Goal: Task Accomplishment & Management: Complete application form

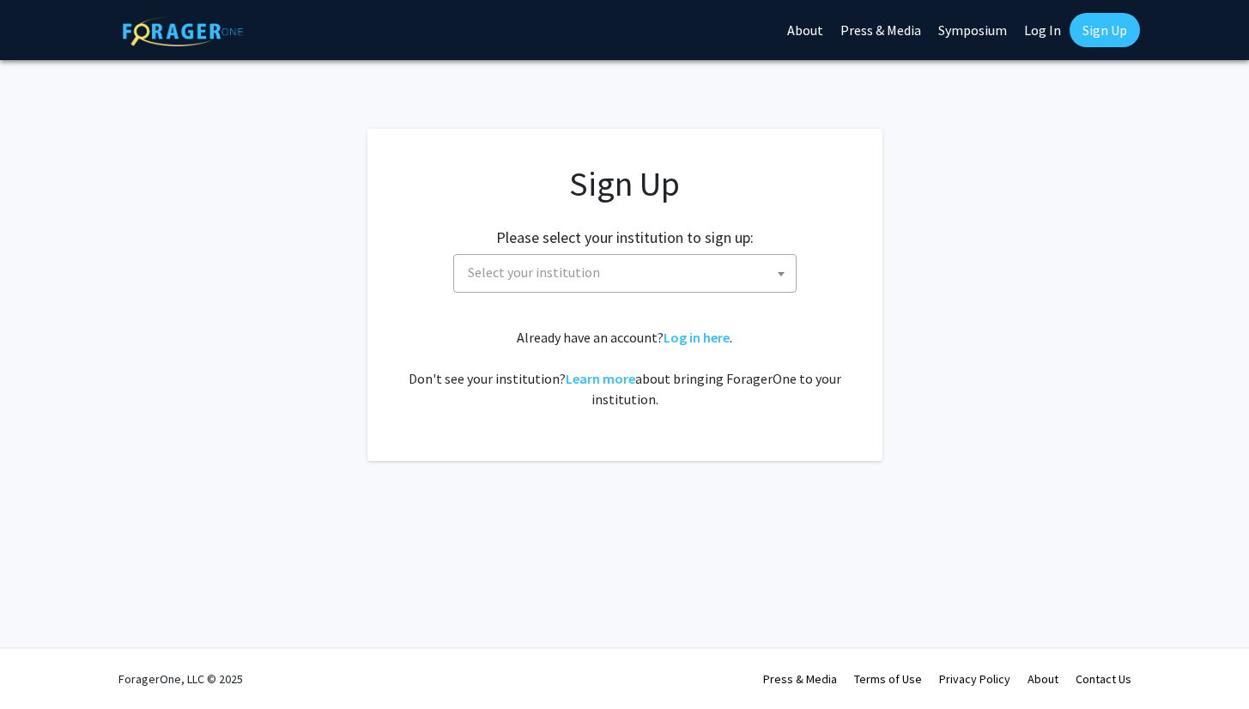
click at [740, 271] on span "Select your institution" at bounding box center [628, 272] width 335 height 35
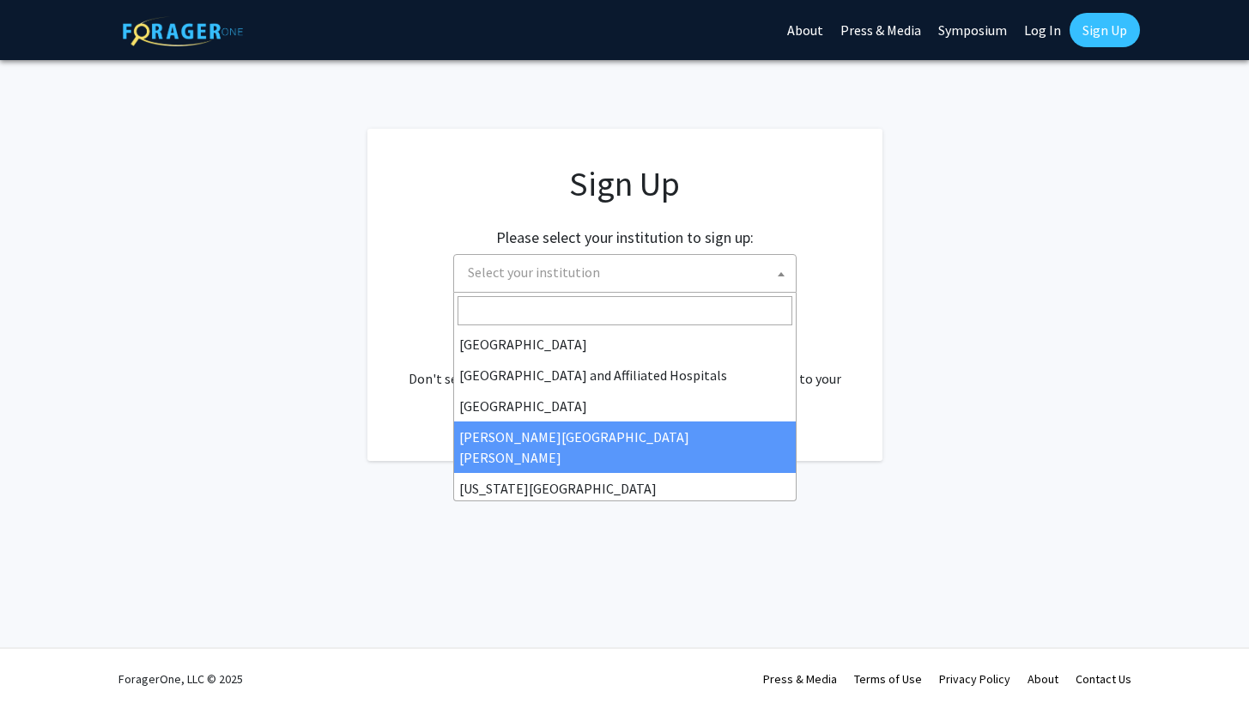
scroll to position [254, 0]
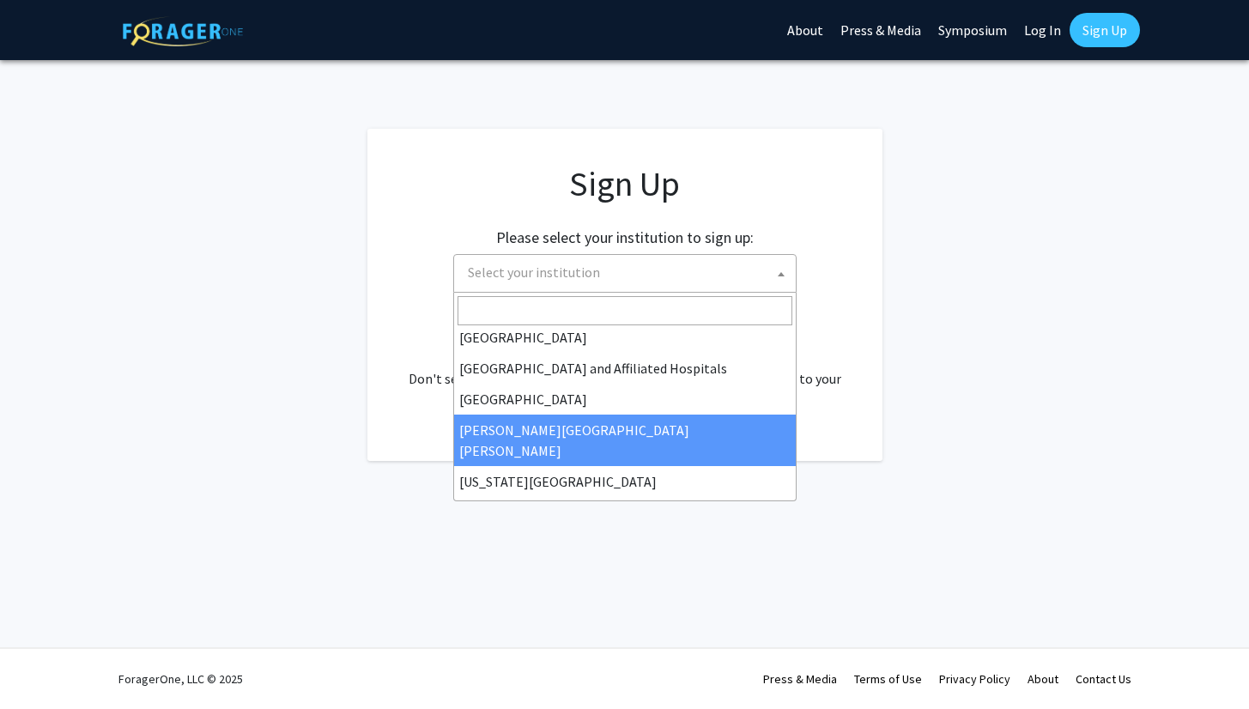
select select "1"
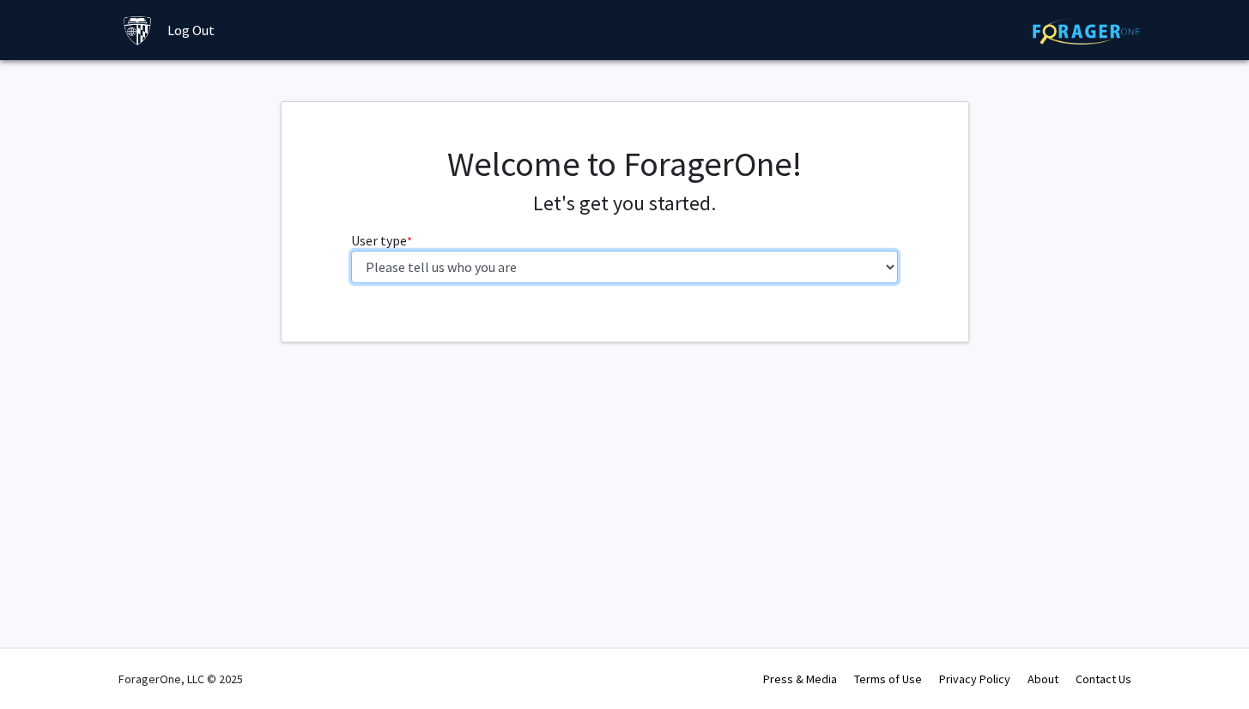
click at [711, 272] on select "Please tell us who you are Undergraduate Student Master's Student Doctoral Cand…" at bounding box center [624, 267] width 547 height 33
select select "2: masters"
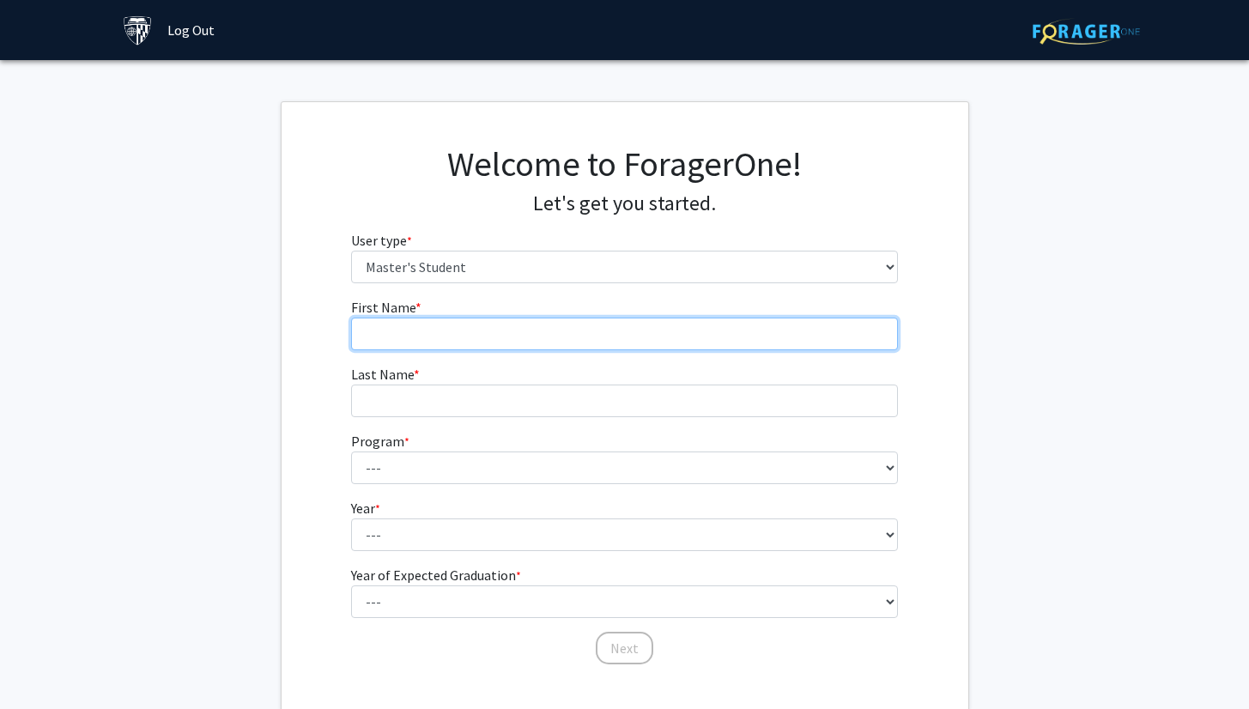
click at [683, 334] on input "First Name * required" at bounding box center [624, 334] width 547 height 33
type input "[PERSON_NAME]"
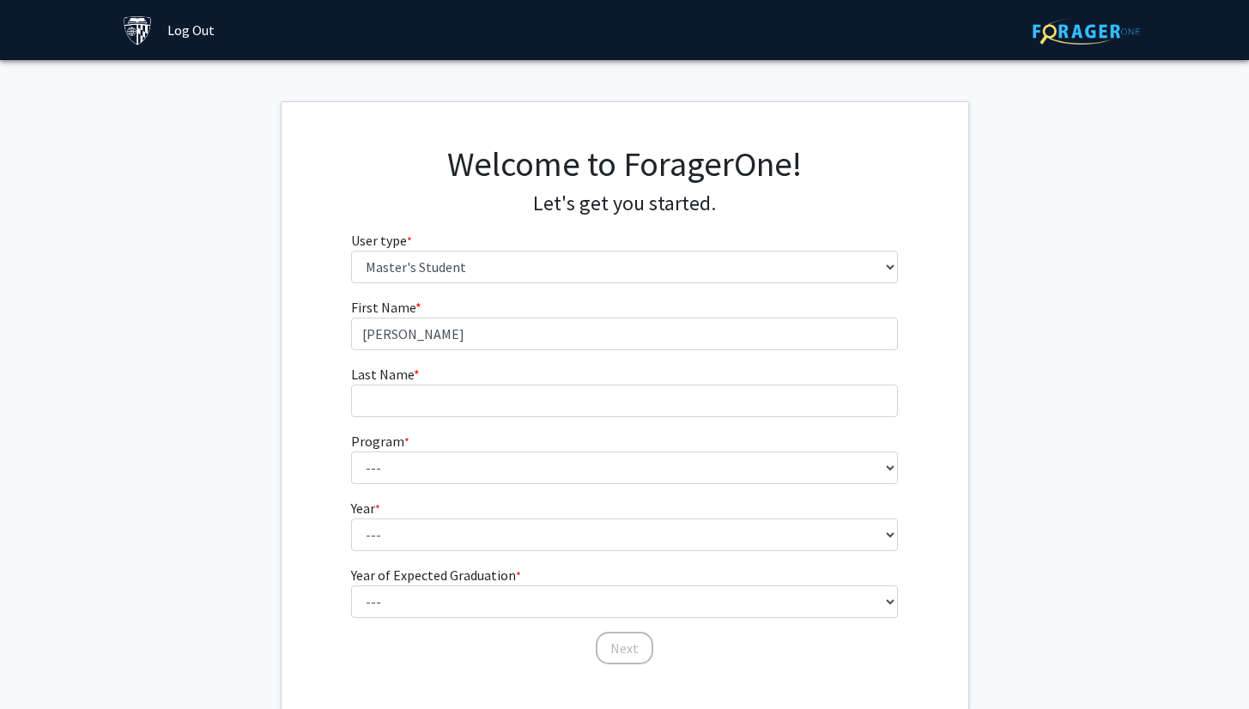
click at [298, 379] on div "First Name * required [PERSON_NAME] Last Name * required Program * required ---…" at bounding box center [625, 481] width 687 height 369
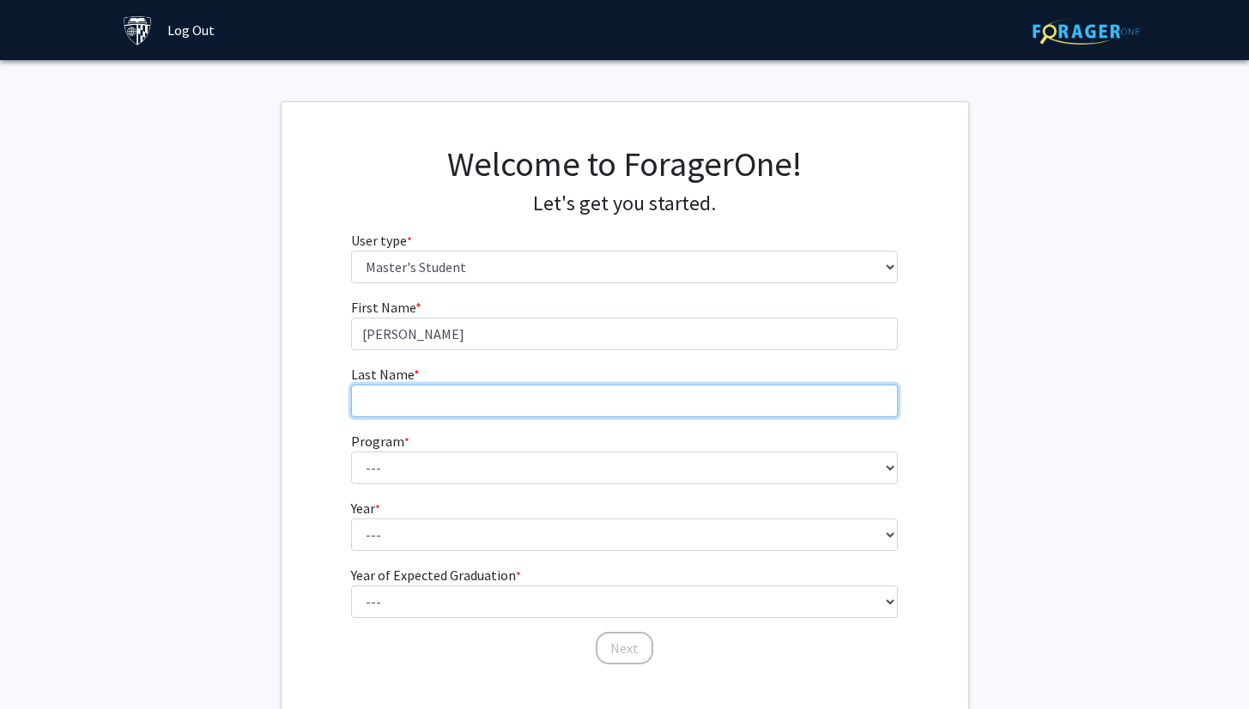
click at [391, 388] on input "Last Name * required" at bounding box center [624, 401] width 547 height 33
type input "S"
type input "Rousseau"
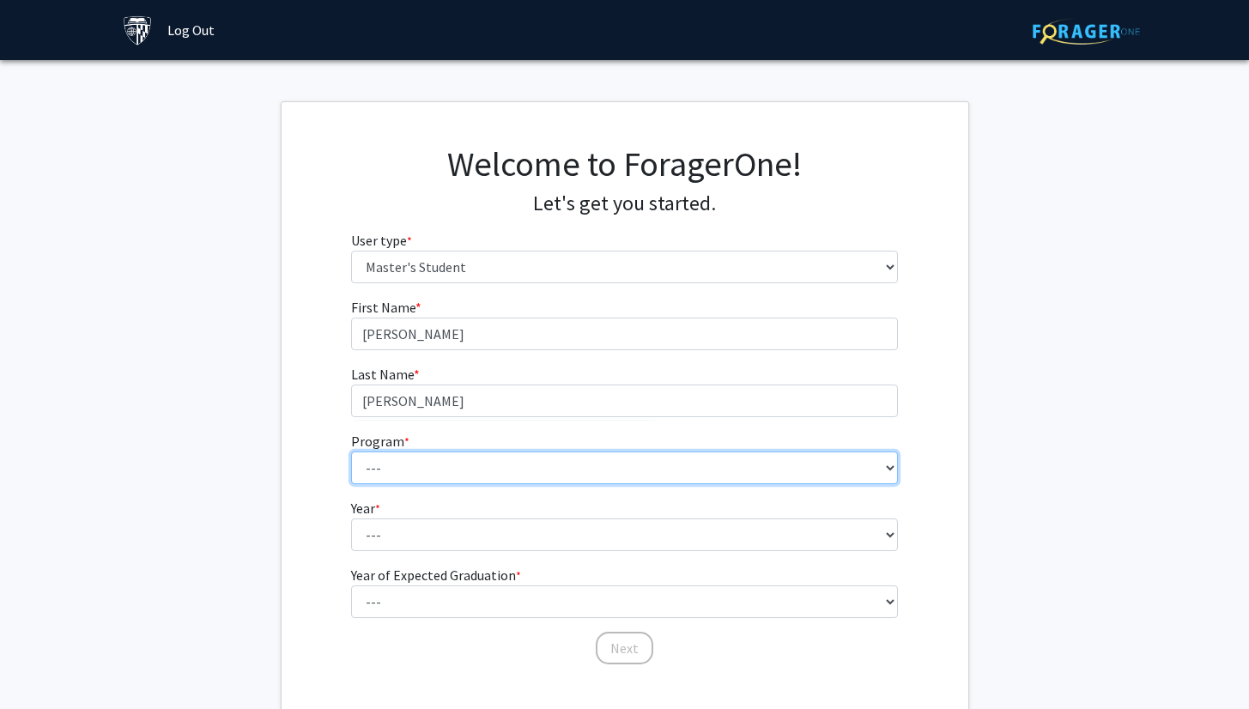
click at [462, 469] on select "--- Anatomy Education Applied and Computational Mathematics Applied Biomedical …" at bounding box center [624, 467] width 547 height 33
select select "124: 124"
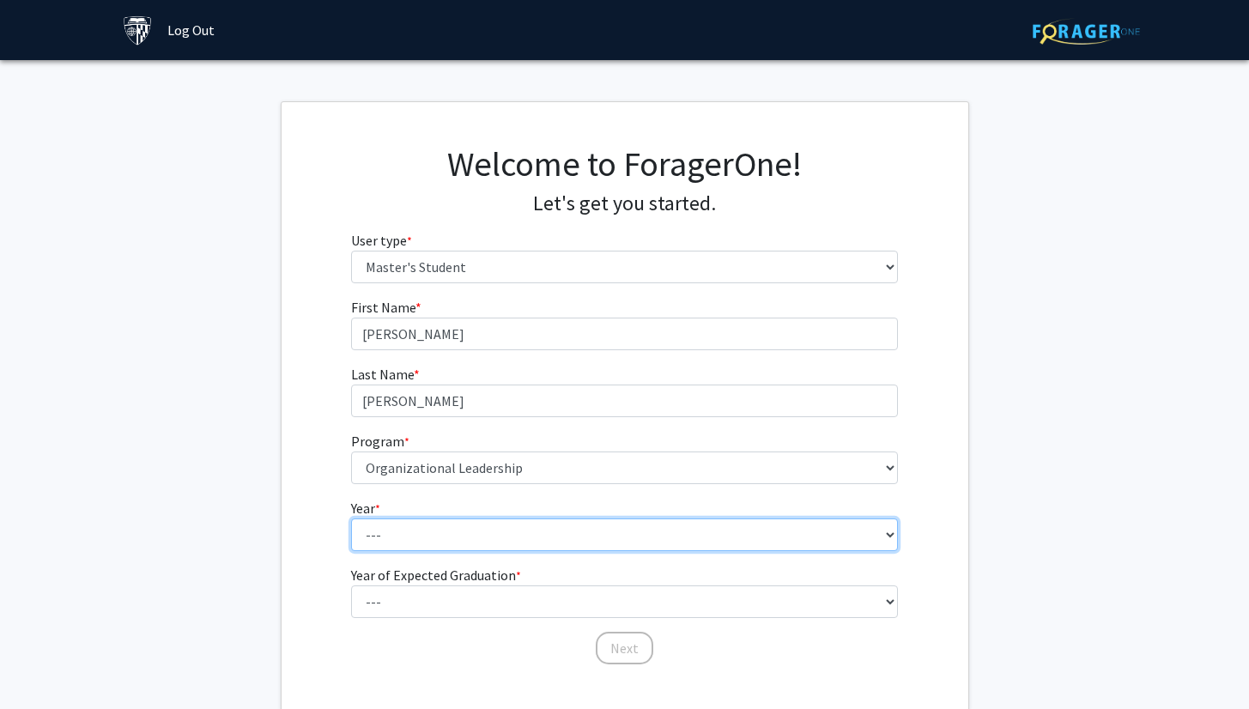
click at [465, 534] on select "--- First Year Second Year" at bounding box center [624, 534] width 547 height 33
select select "1: first_year"
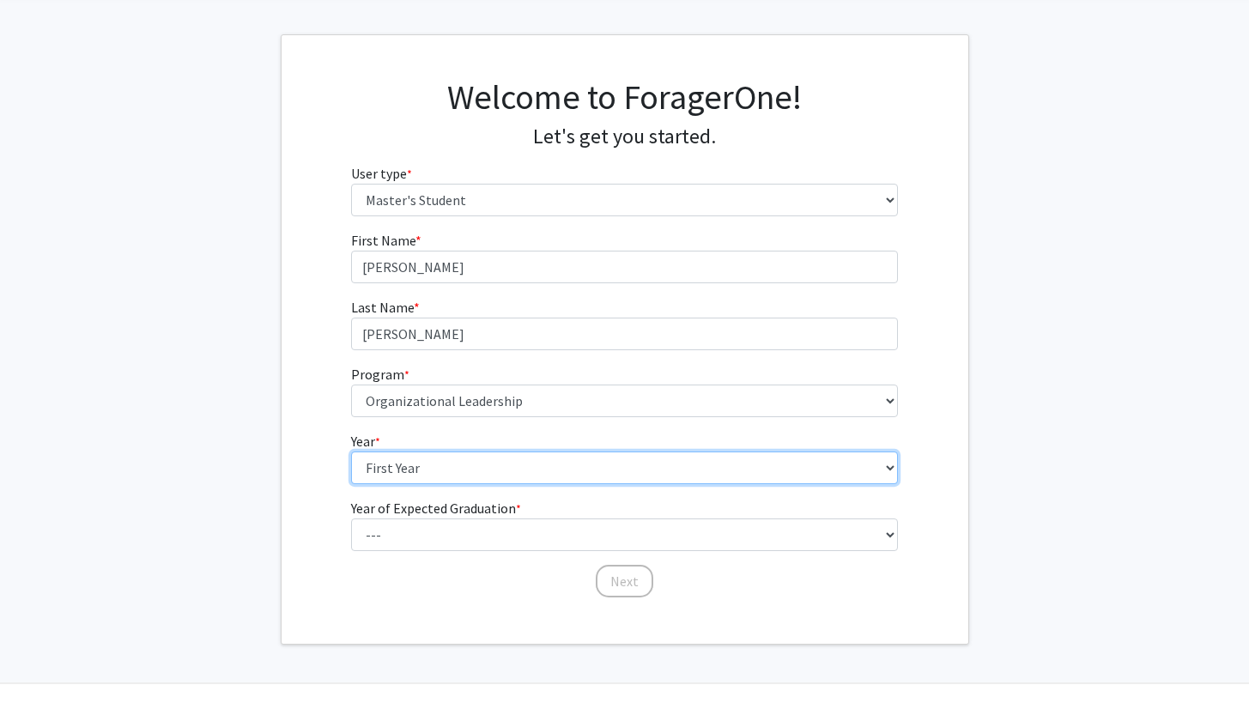
scroll to position [102, 0]
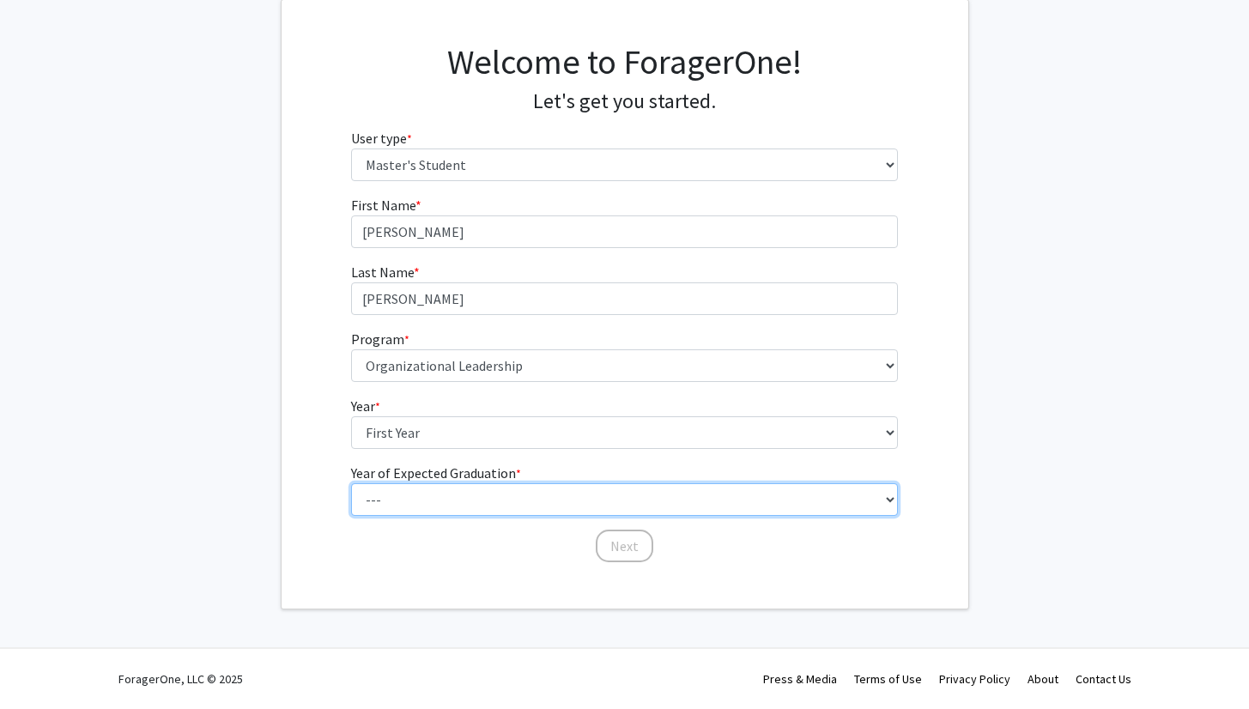
click at [462, 506] on select "--- 2025 2026 2027 2028 2029 2030 2031 2032 2033 2034" at bounding box center [624, 499] width 547 height 33
select select "3: 2027"
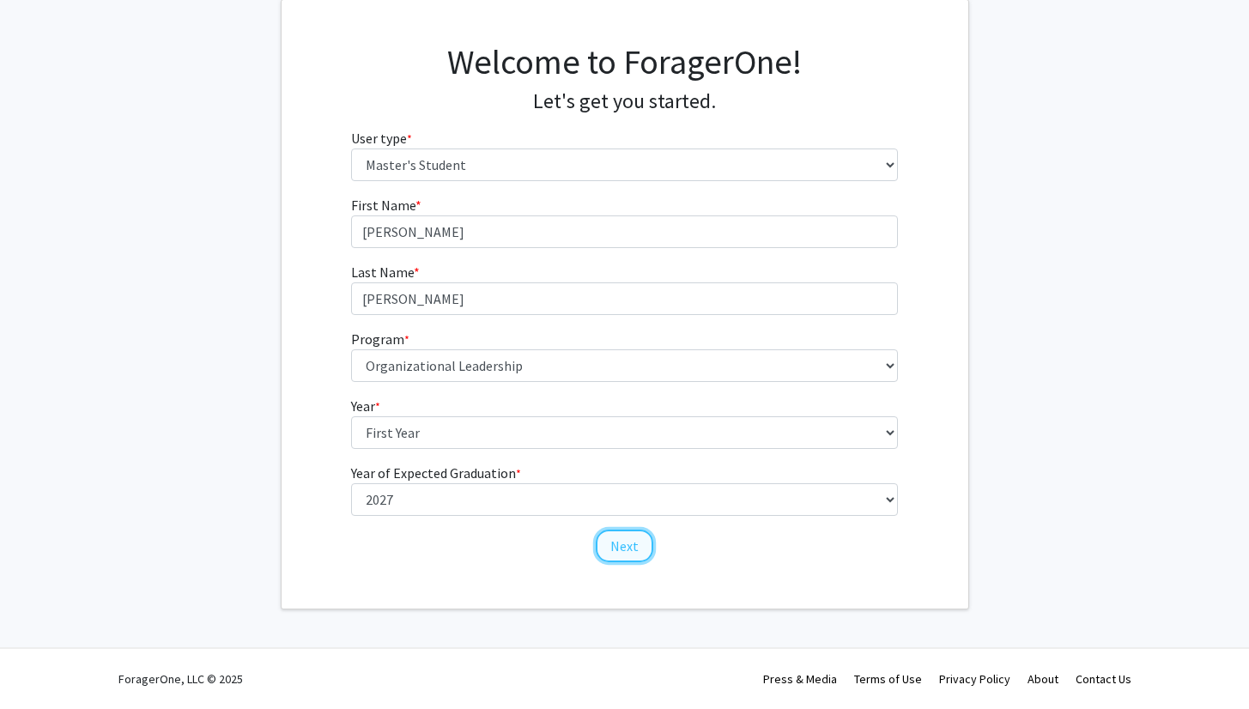
click at [623, 547] on button "Next" at bounding box center [625, 546] width 58 height 33
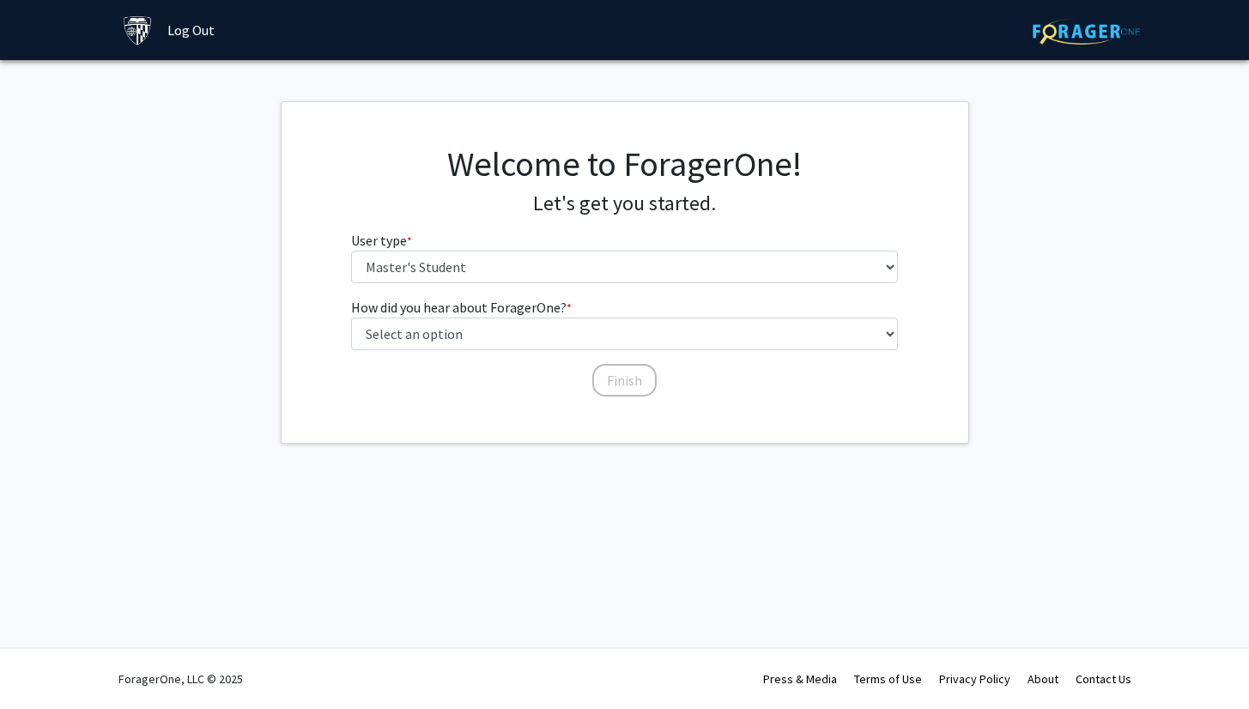
scroll to position [0, 0]
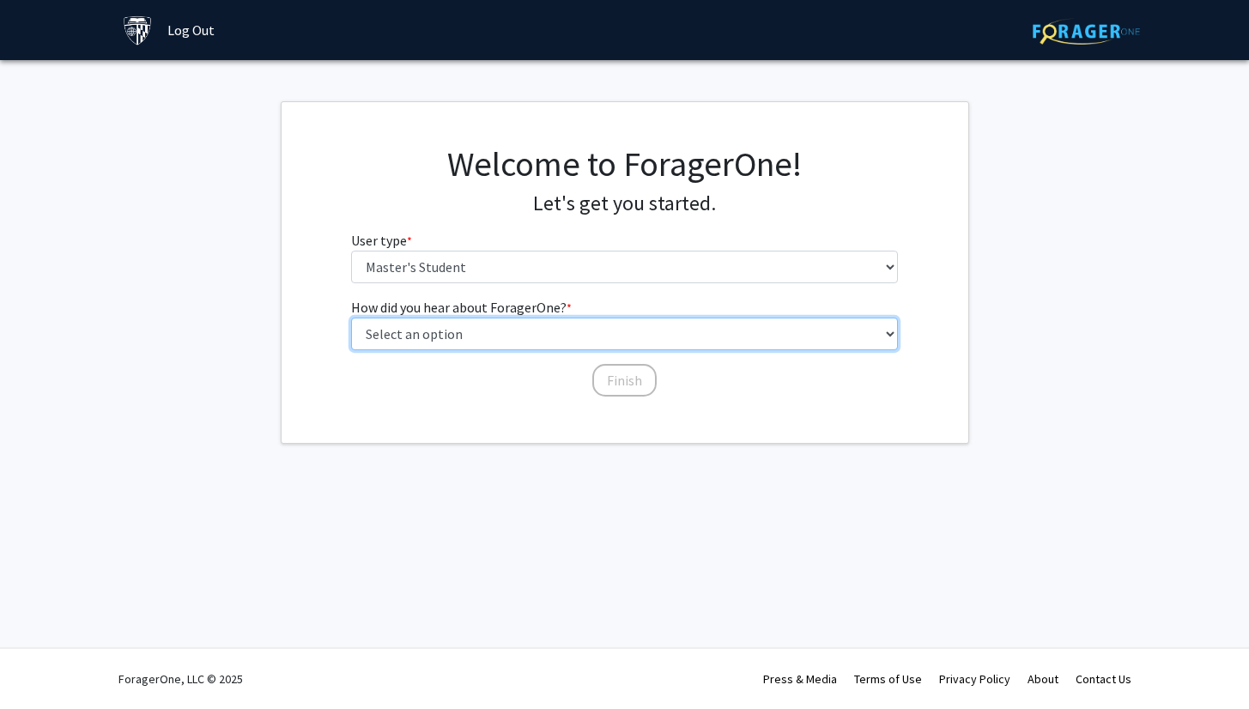
click at [536, 336] on select "Select an option Peer/student recommendation Faculty/staff recommendation Unive…" at bounding box center [624, 334] width 547 height 33
select select "3: university_website"
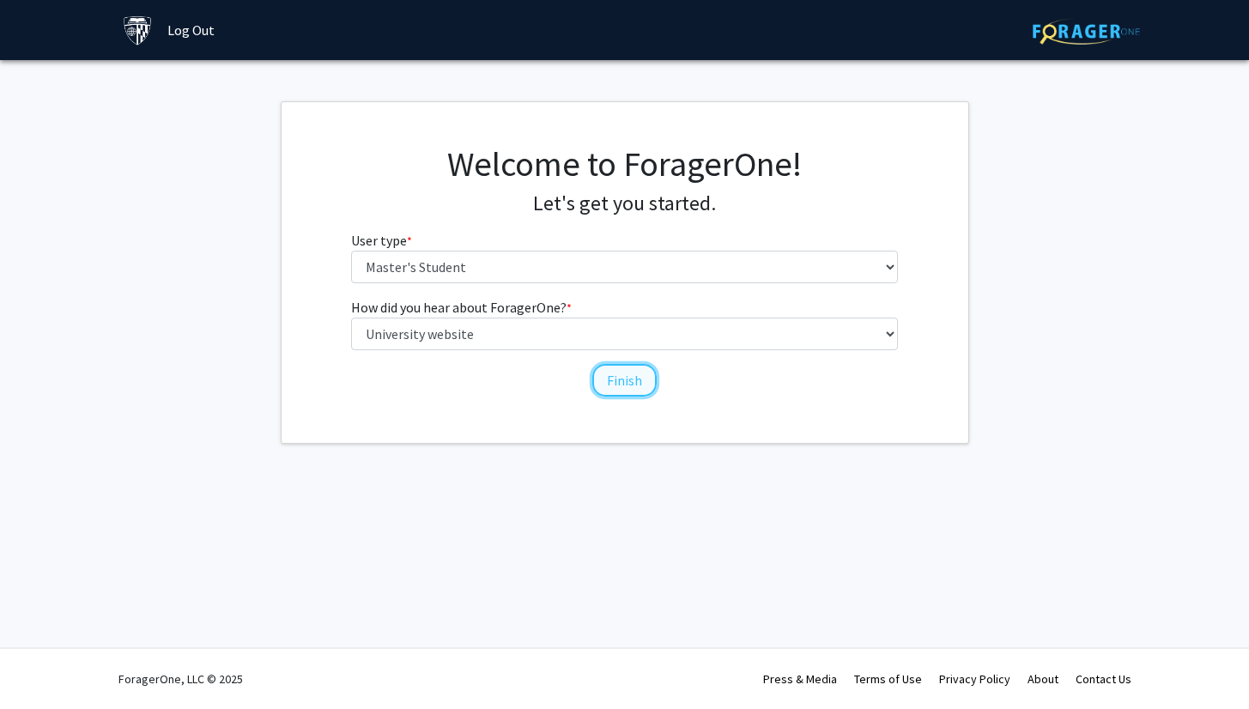
click at [620, 379] on button "Finish" at bounding box center [624, 380] width 64 height 33
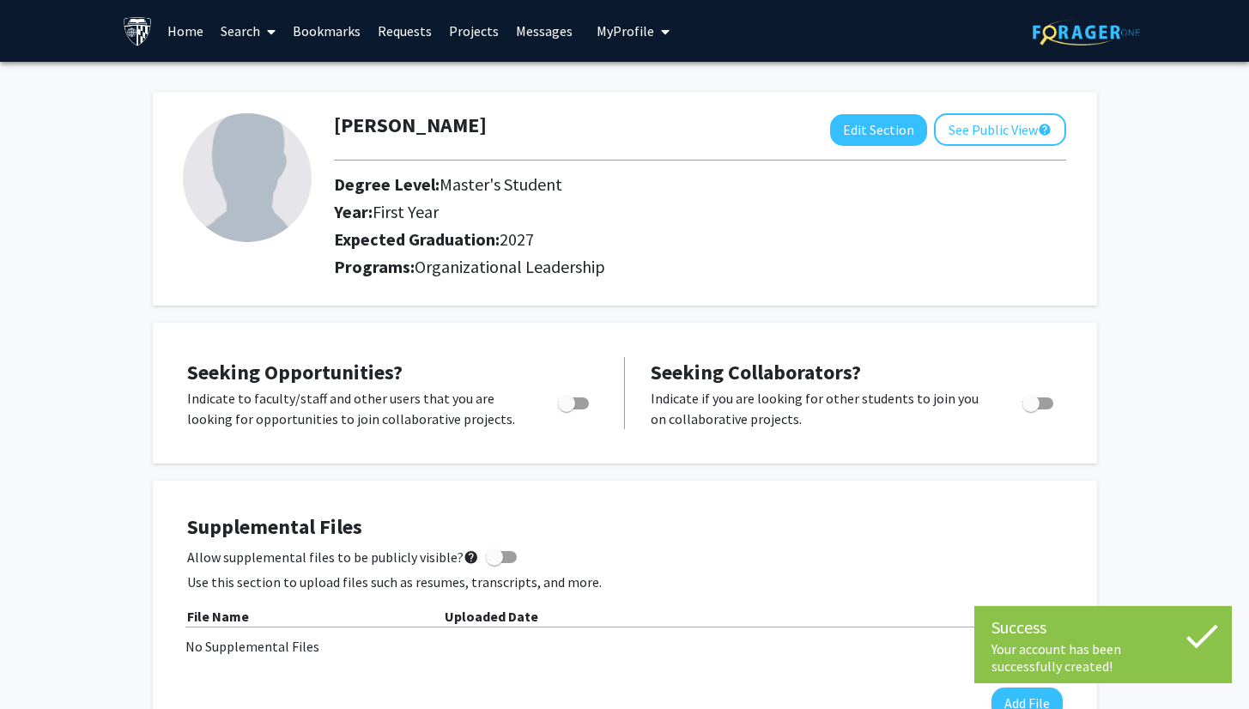
click at [282, 197] on img at bounding box center [247, 177] width 129 height 129
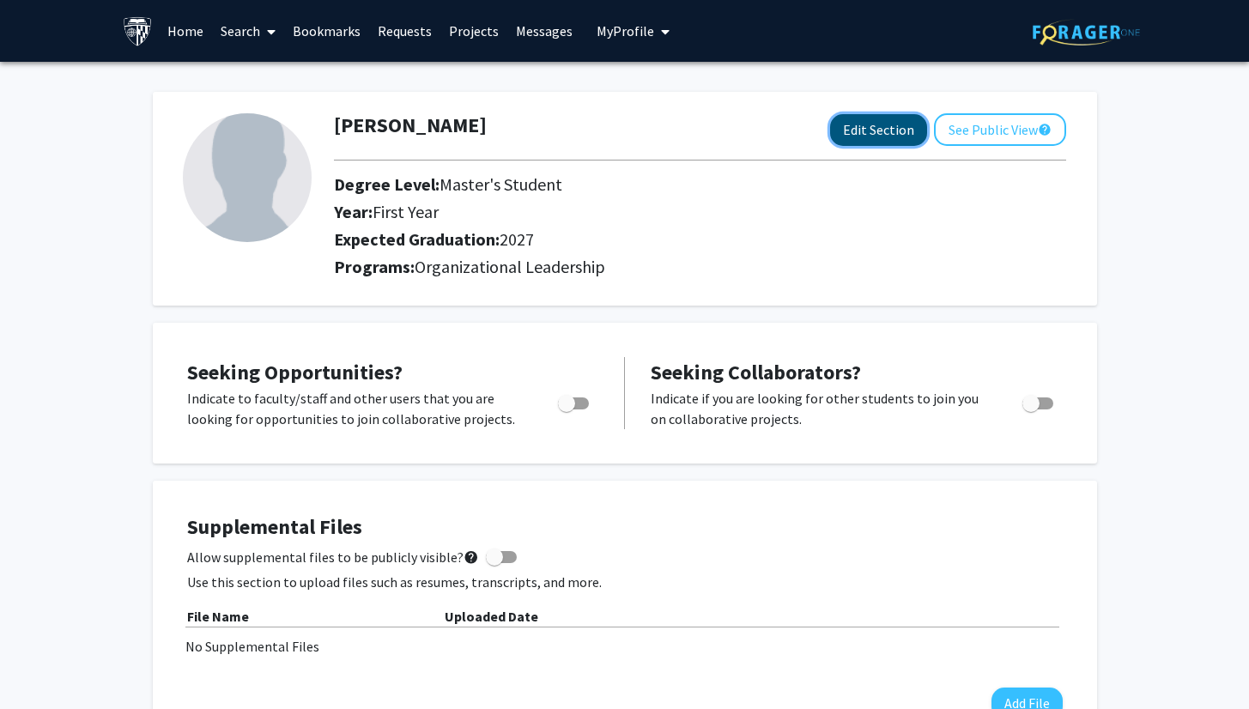
click at [863, 125] on button "Edit Section" at bounding box center [878, 130] width 97 height 32
select select "first_year"
select select "2027"
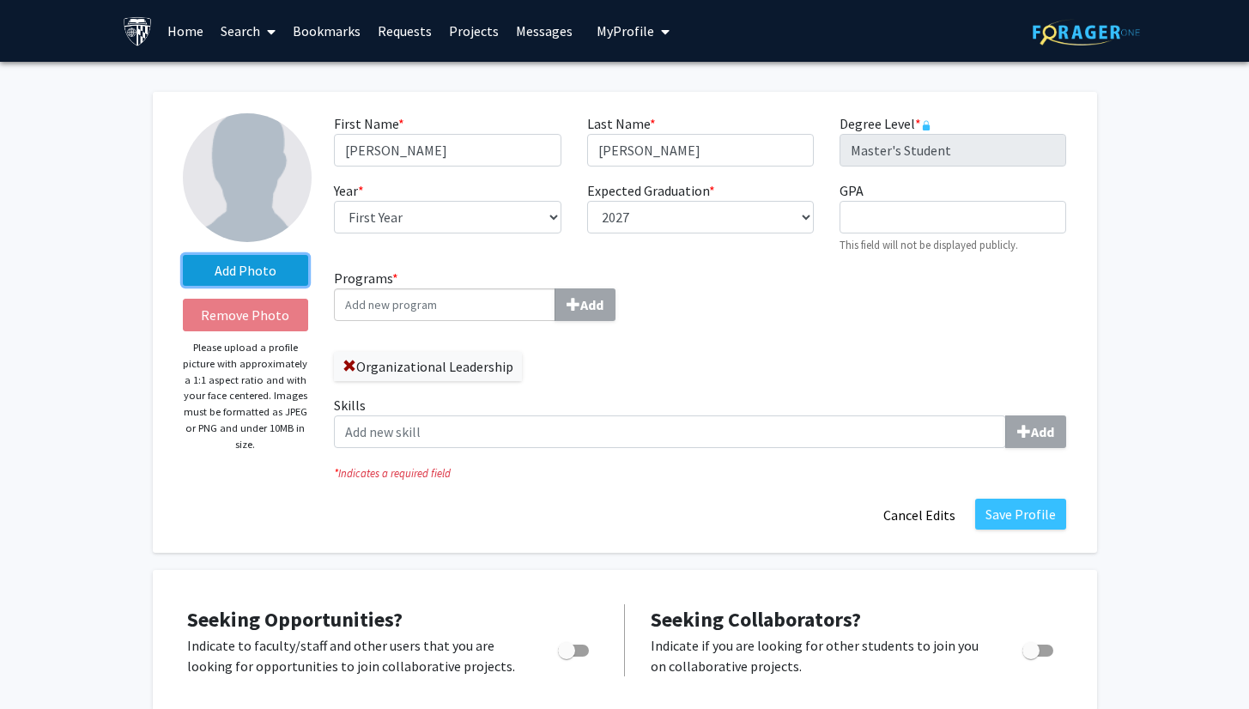
click at [251, 269] on label "Add Photo" at bounding box center [246, 270] width 126 height 31
click at [0, 0] on input "Add Photo" at bounding box center [0, 0] width 0 height 0
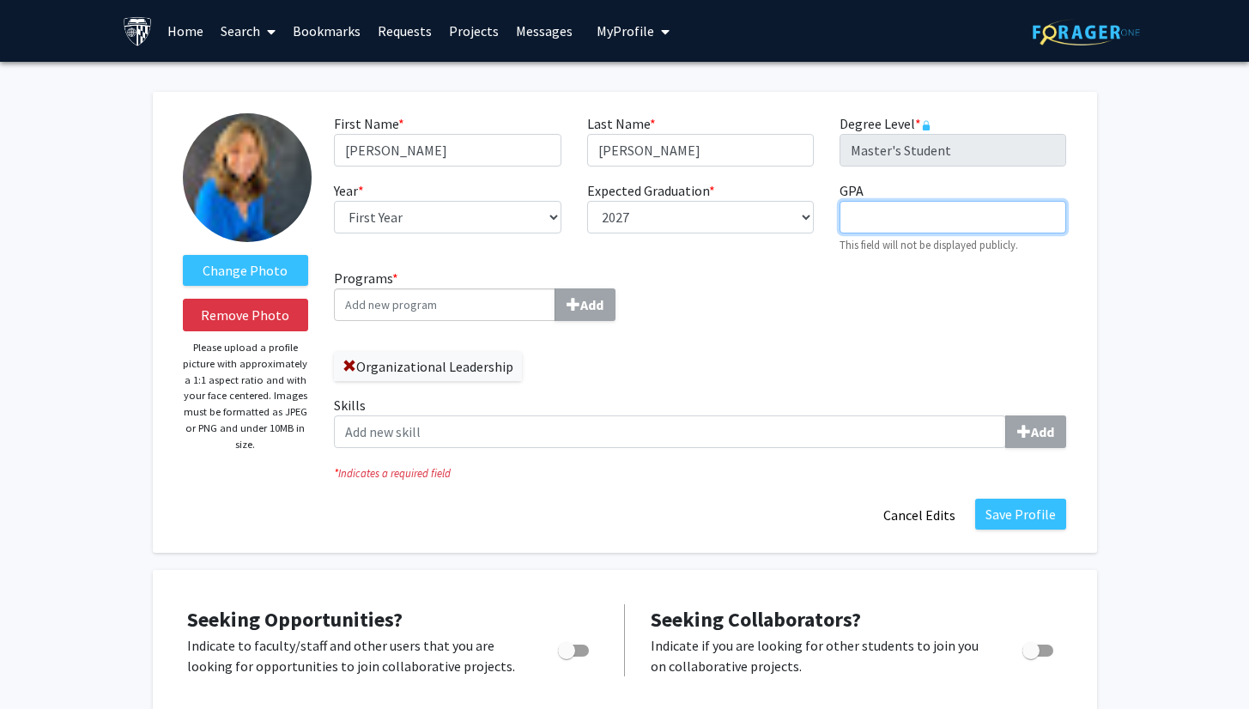
click at [892, 215] on input "GPA required" at bounding box center [952, 217] width 227 height 33
type input "3.9"
click at [675, 295] on div "Add" at bounding box center [511, 304] width 354 height 33
click at [555, 295] on input "Programs * Add" at bounding box center [444, 304] width 221 height 33
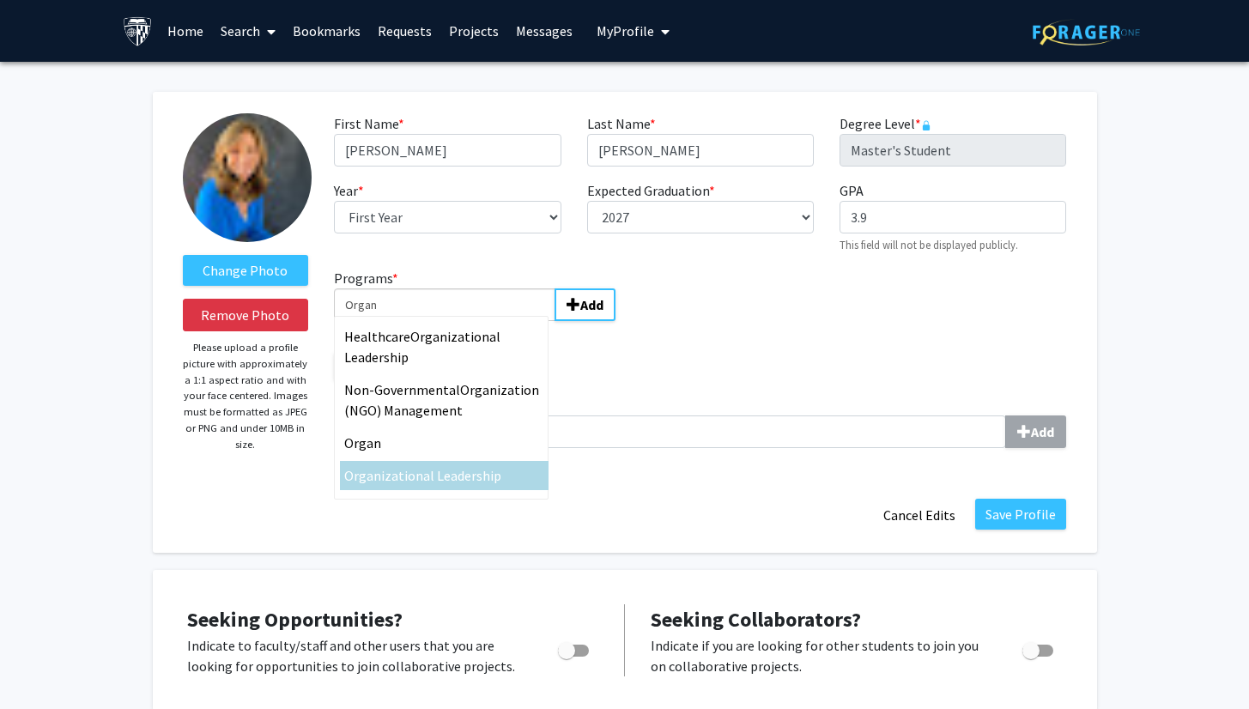
click at [469, 471] on span "izational Leadership" at bounding box center [441, 475] width 120 height 17
click at [469, 321] on input "Organ" at bounding box center [444, 304] width 221 height 33
type input "Organizational Leadership"
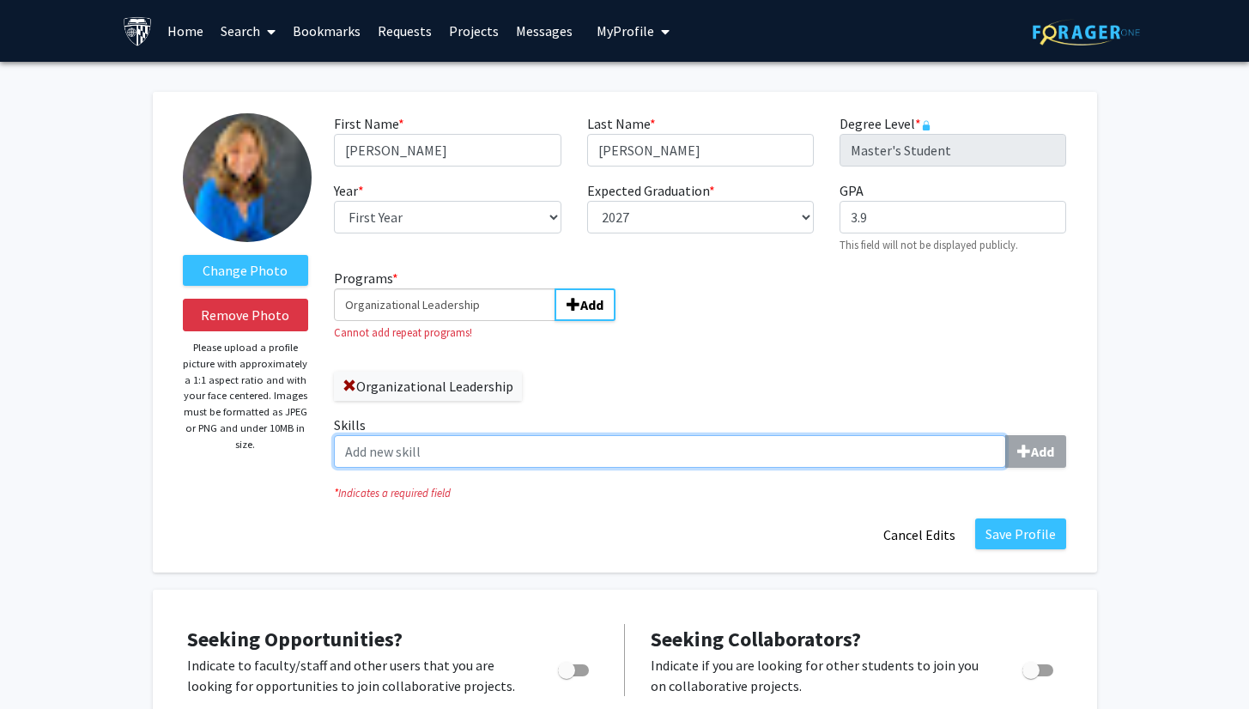
click at [595, 457] on input "Skills Add" at bounding box center [670, 451] width 672 height 33
click at [832, 442] on input "Skills Add" at bounding box center [670, 451] width 672 height 33
drag, startPoint x: 586, startPoint y: 450, endPoint x: 488, endPoint y: 450, distance: 97.8
click at [488, 450] on input "Educational Technology, learning design," at bounding box center [670, 451] width 672 height 33
click at [619, 467] on input "Educational Technology, learning design," at bounding box center [670, 451] width 672 height 33
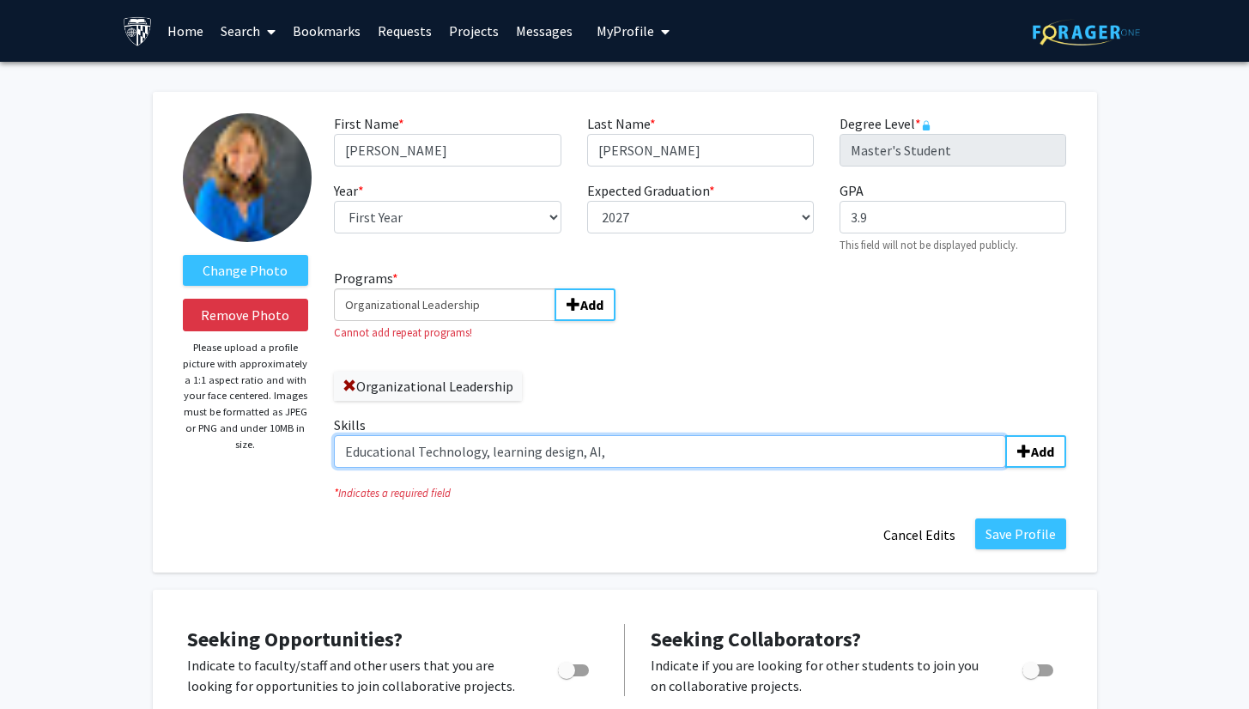
click at [464, 455] on input "Educational Technology, learning design, AI," at bounding box center [670, 451] width 672 height 33
click at [611, 454] on input "Educational Technology, learning design, AI," at bounding box center [670, 451] width 672 height 33
type input "Educational Technology, learning design"
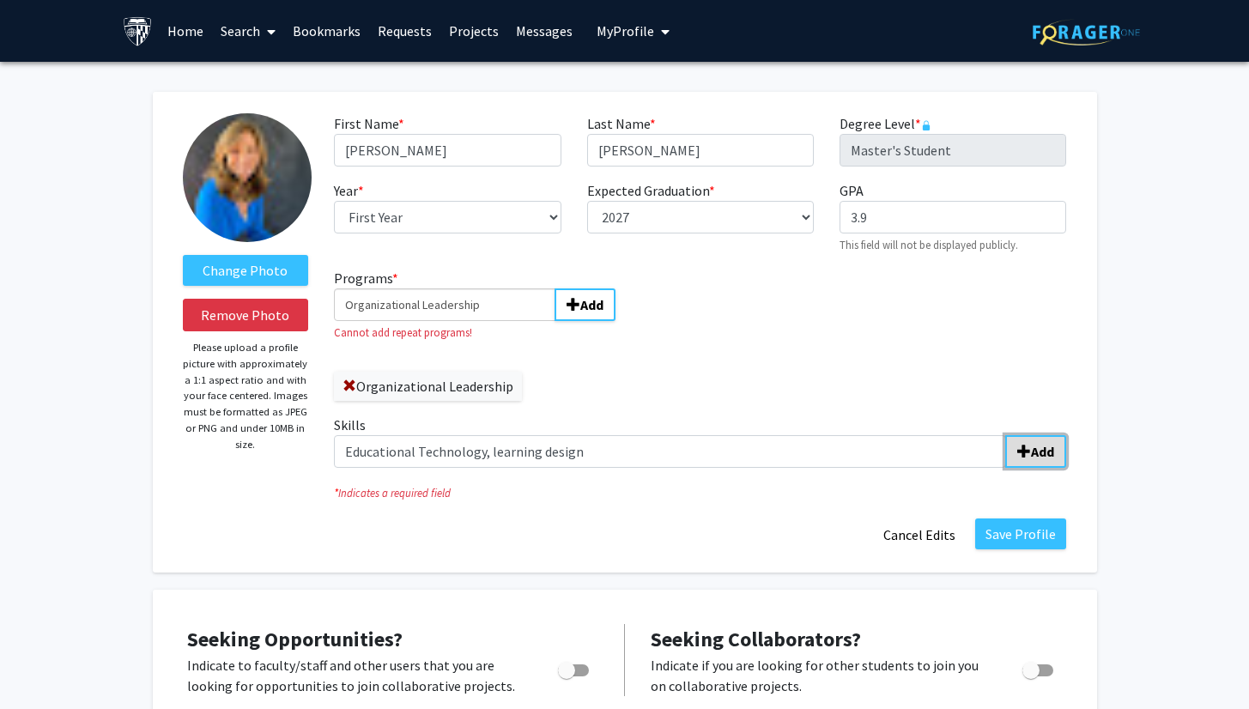
click at [1044, 453] on b "Add" at bounding box center [1042, 451] width 23 height 17
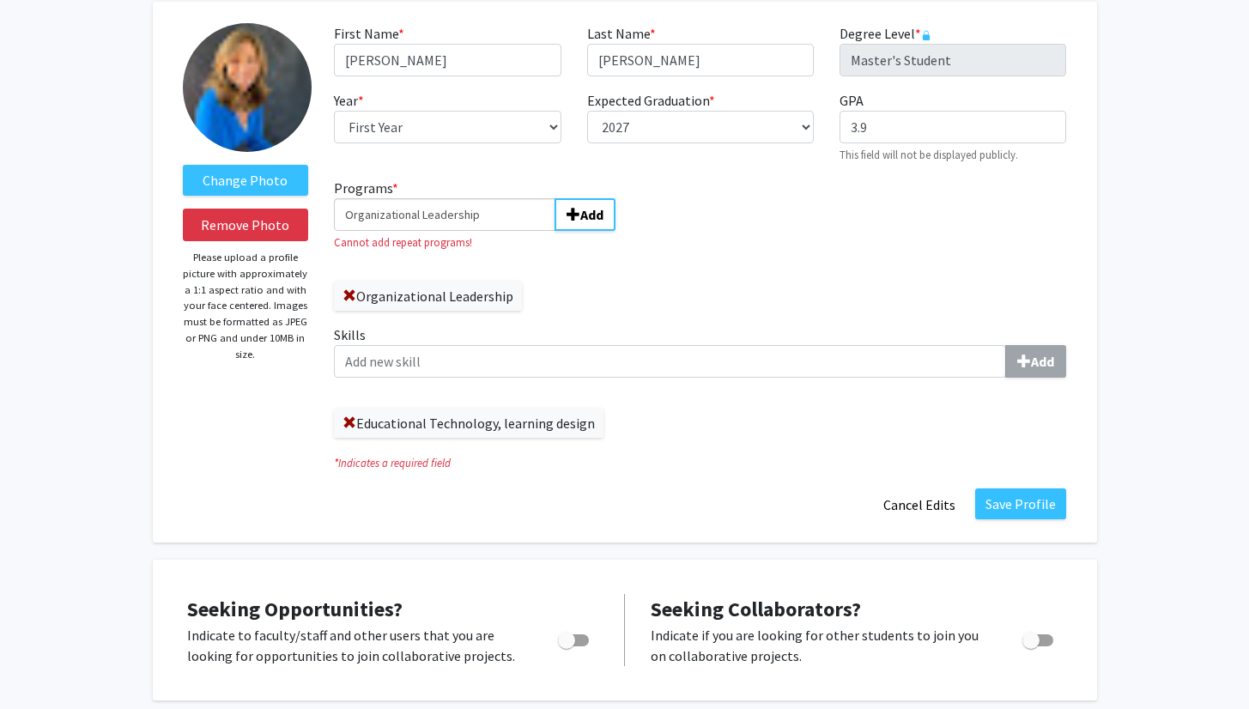
scroll to position [146, 0]
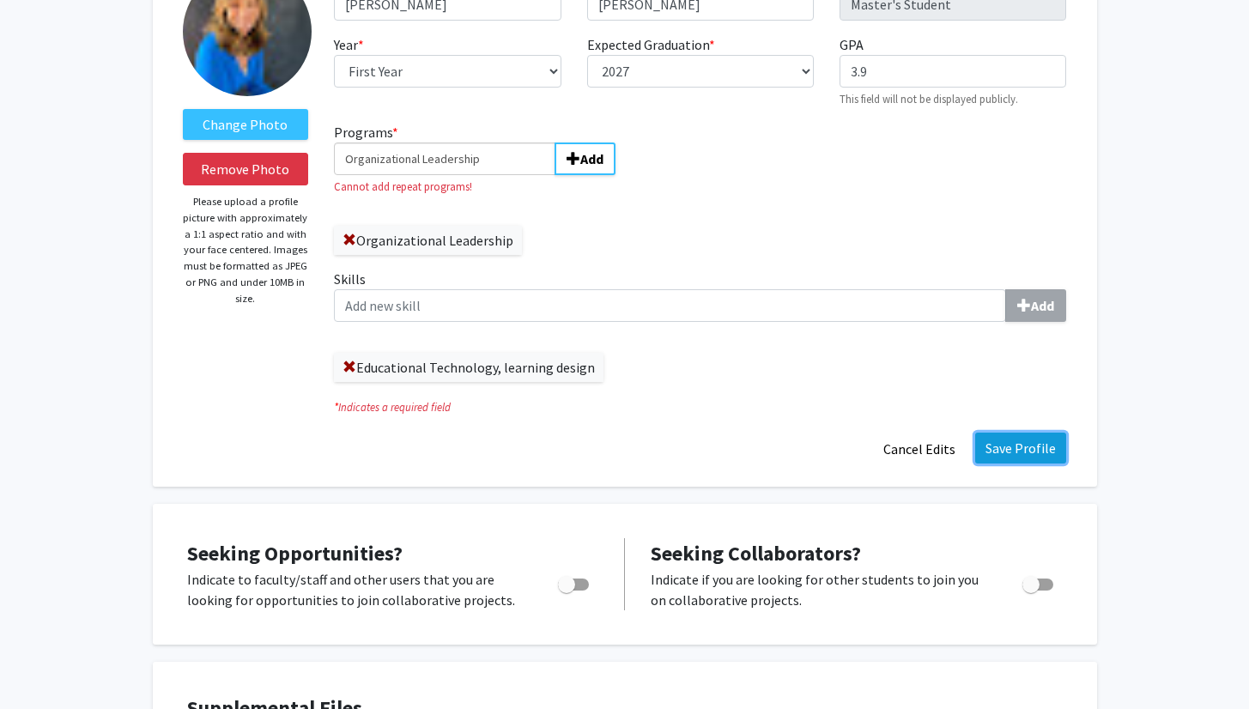
click at [1002, 445] on button "Save Profile" at bounding box center [1020, 448] width 91 height 31
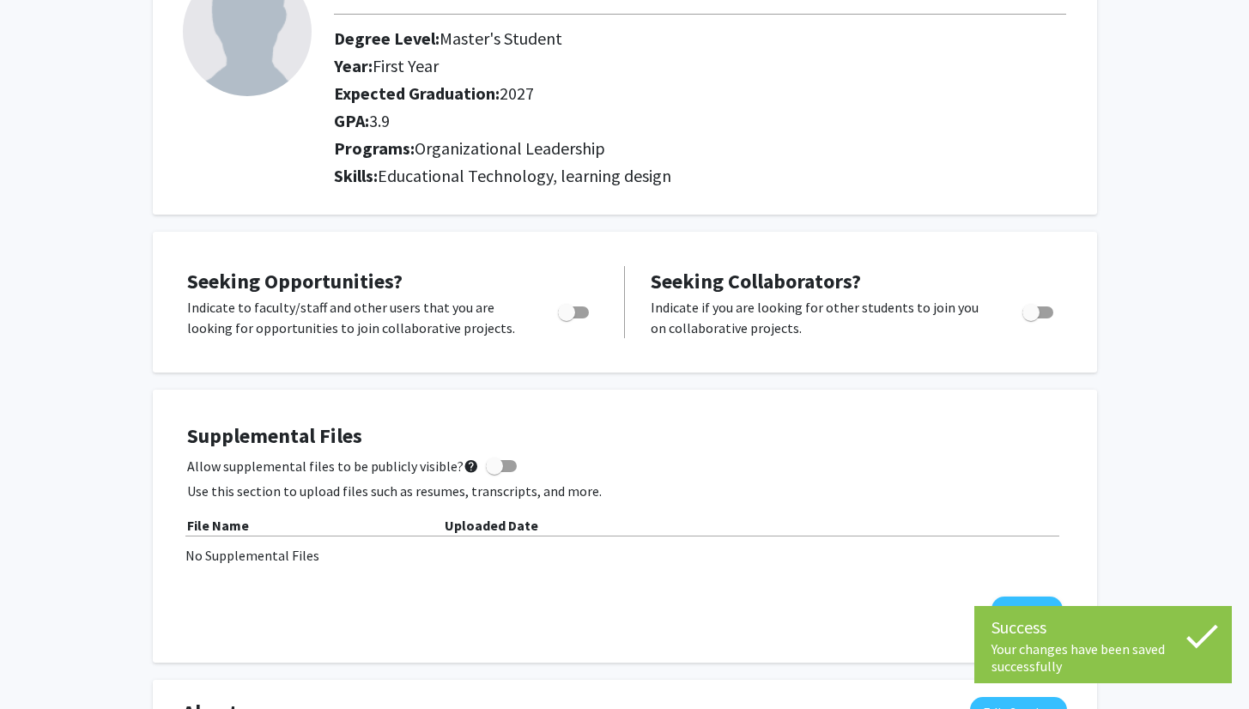
scroll to position [0, 0]
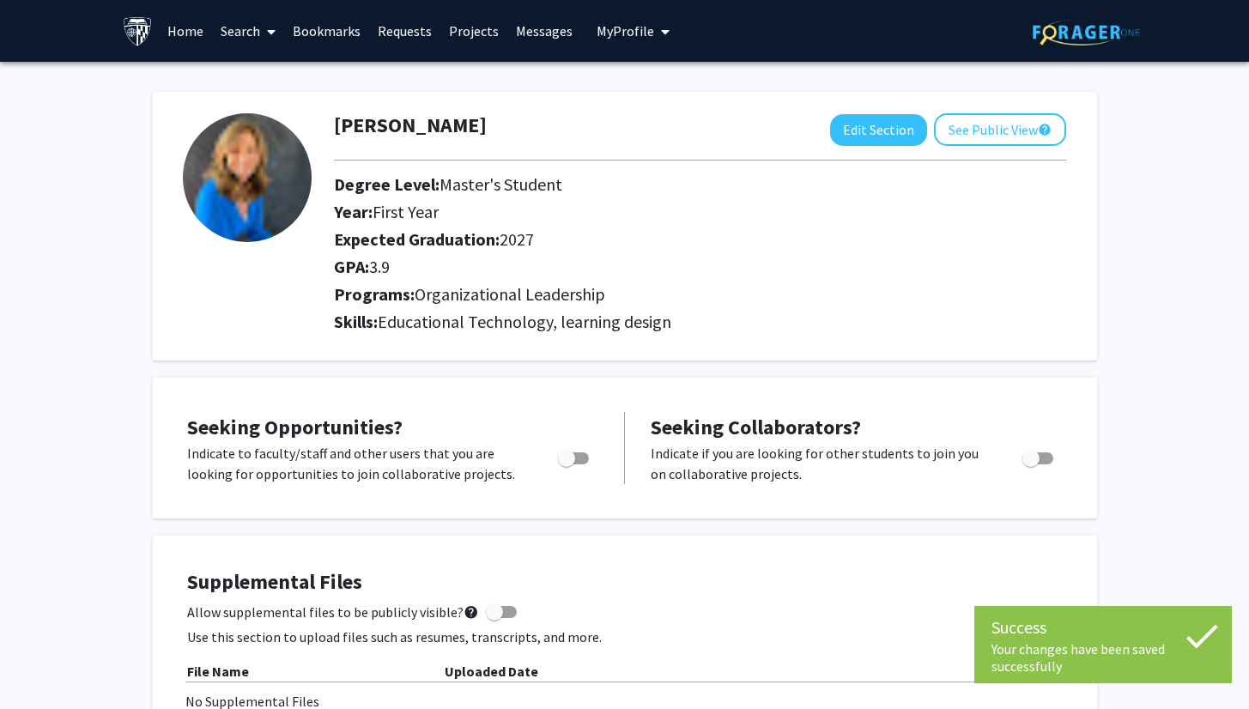
click at [477, 31] on link "Projects" at bounding box center [473, 31] width 67 height 60
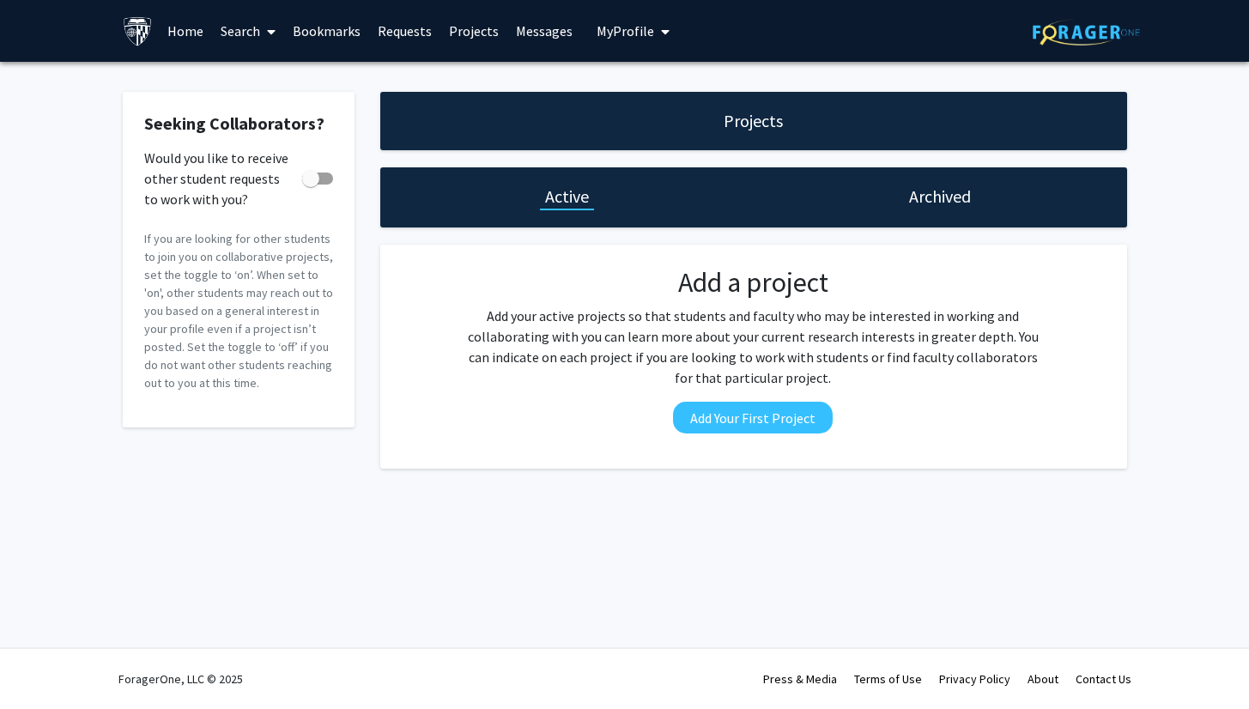
click at [416, 31] on link "Requests" at bounding box center [404, 31] width 71 height 60
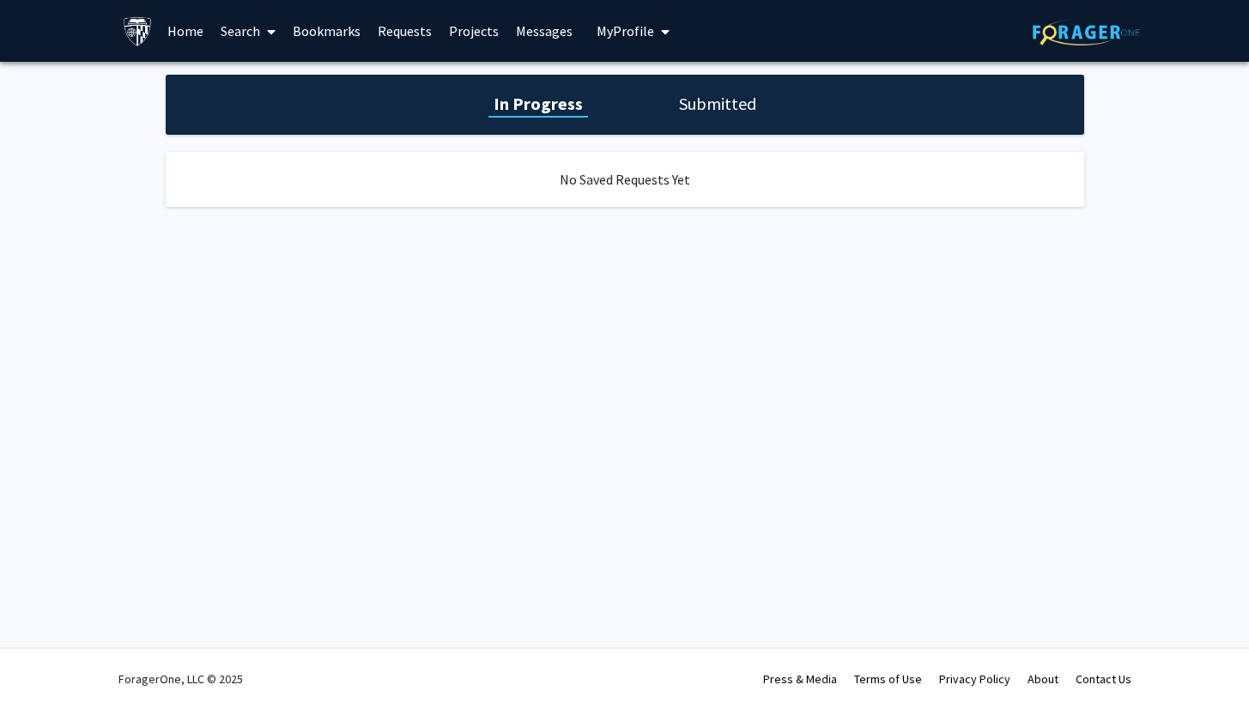
click at [340, 30] on link "Bookmarks" at bounding box center [326, 31] width 85 height 60
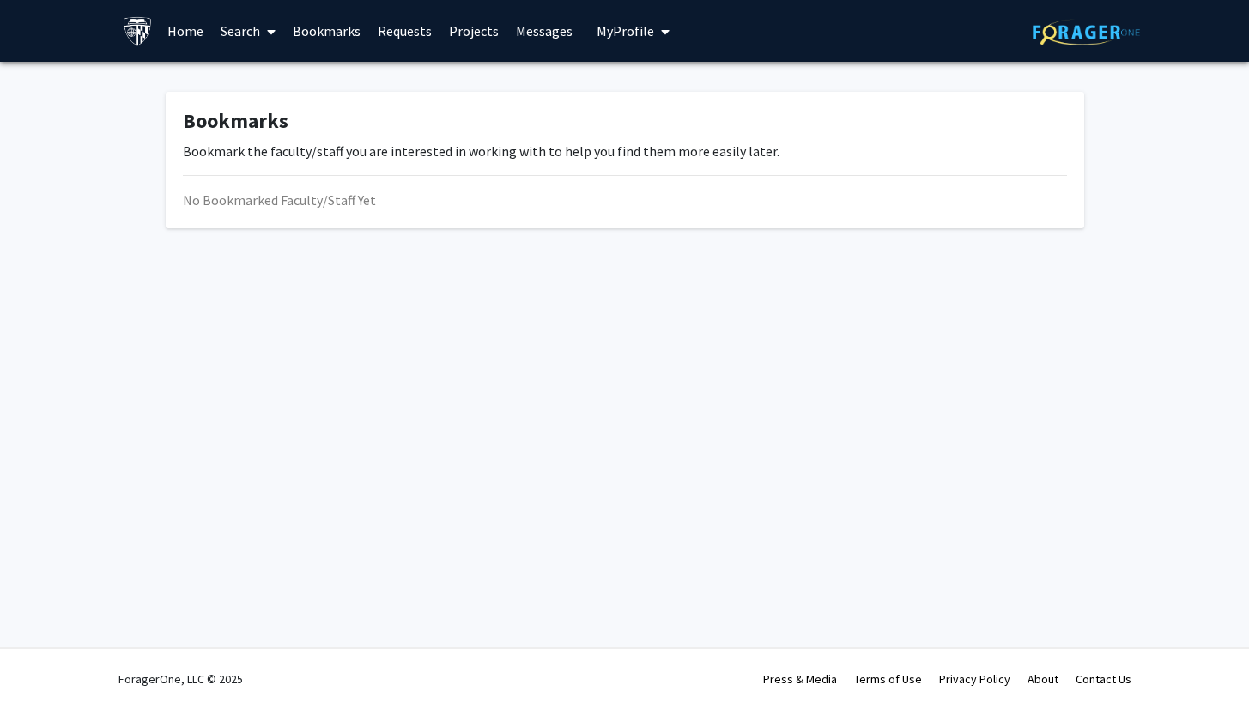
click at [266, 34] on span at bounding box center [267, 32] width 15 height 60
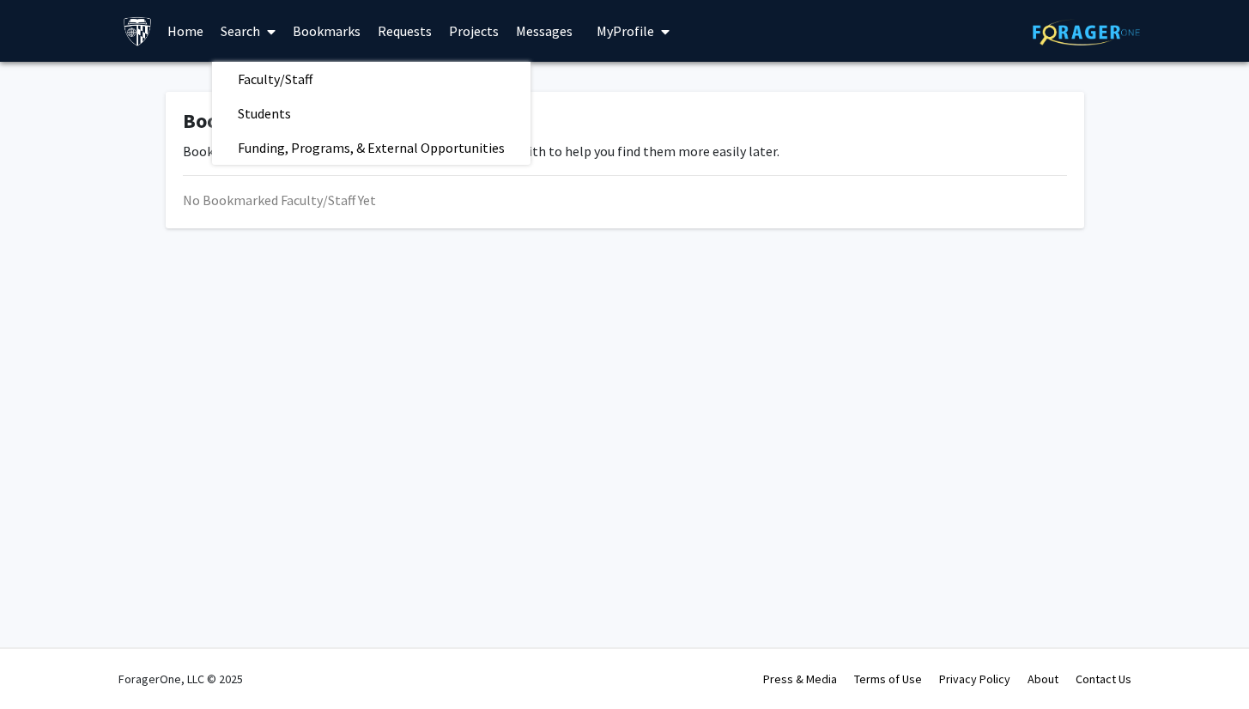
click at [392, 380] on div "Skip navigation Home Search Faculty/Staff Students Funding, Programs, & Externa…" at bounding box center [624, 354] width 1249 height 709
